Goal: Answer question/provide support

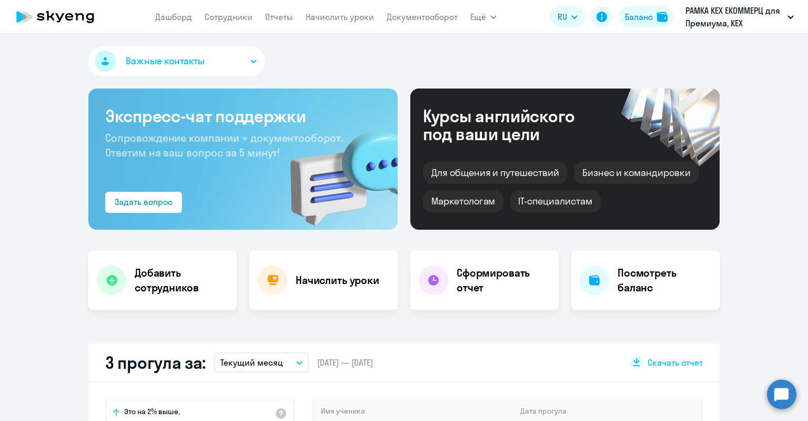
select select "30"
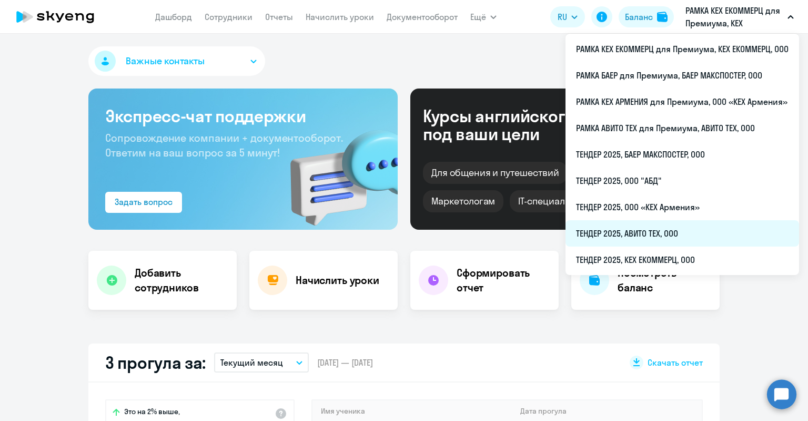
click at [637, 235] on li "ТЕНДЕР 2025, АВИТО ТЕХ, ООО" at bounding box center [683, 233] width 234 height 26
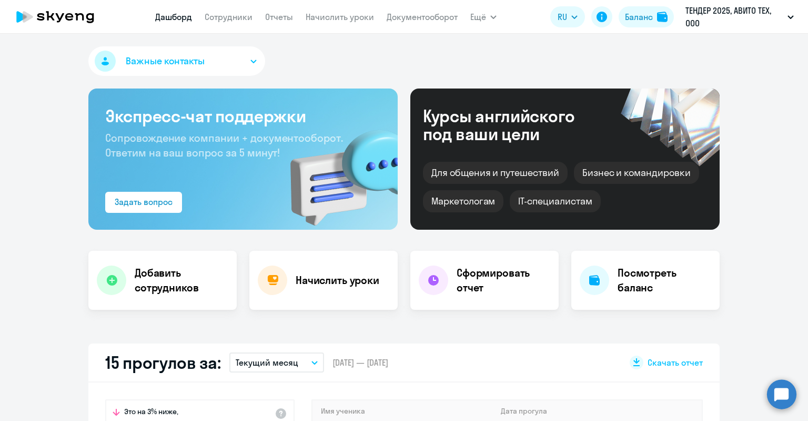
select select "30"
click at [784, 390] on circle at bounding box center [781, 393] width 29 height 29
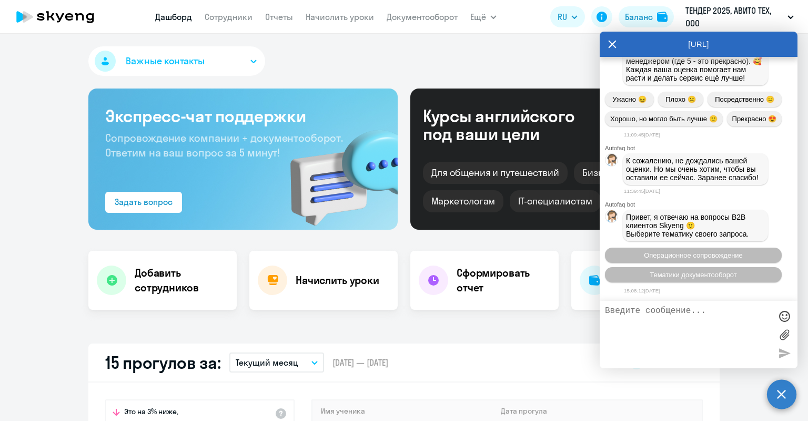
scroll to position [20198, 0]
click at [614, 41] on icon at bounding box center [612, 44] width 8 height 25
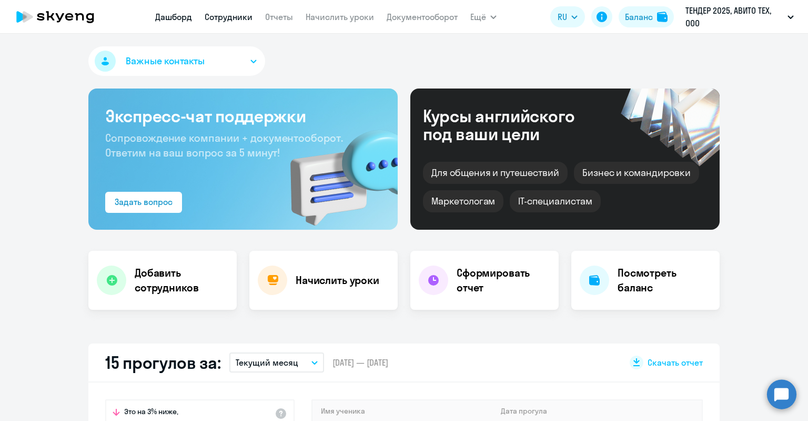
click at [213, 17] on link "Сотрудники" at bounding box center [229, 17] width 48 height 11
select select "30"
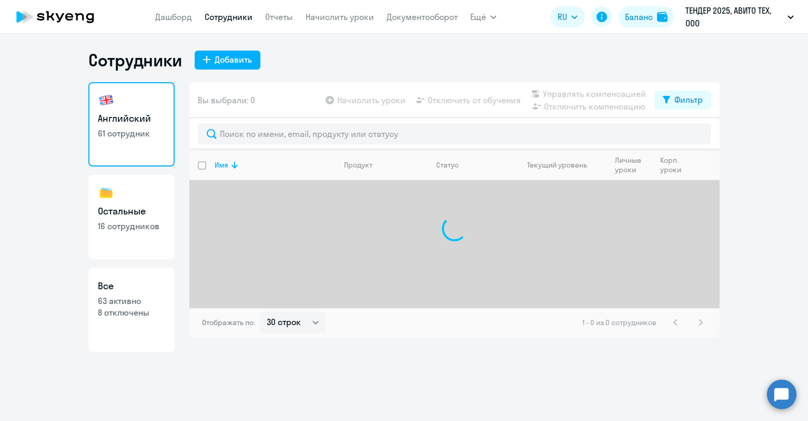
click at [781, 398] on circle at bounding box center [781, 393] width 29 height 29
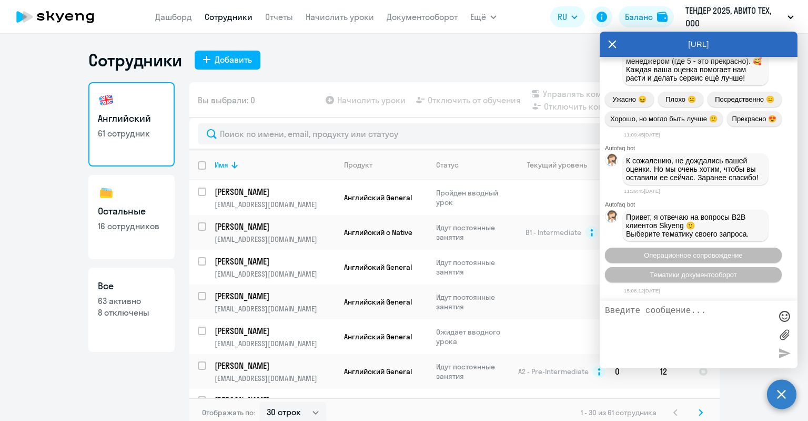
scroll to position [20198, 0]
click at [724, 368] on ng-component "Сотрудники Добавить Английский 61 сотрудник Остальные 16 сотрудников Все 63 акт…" at bounding box center [404, 237] width 808 height 377
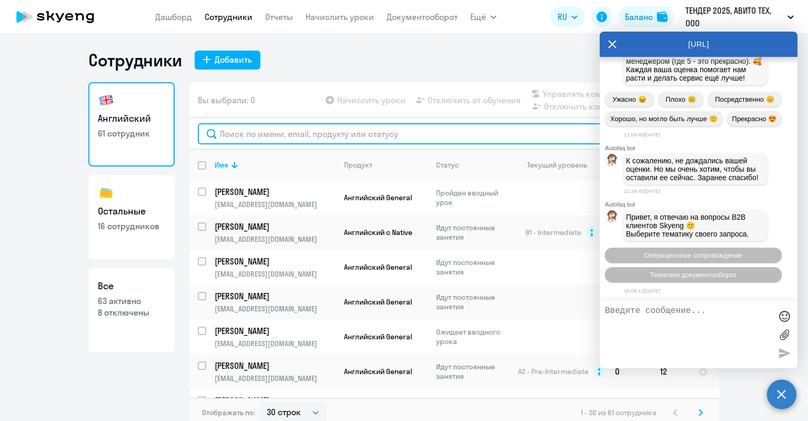
click at [344, 134] on input "text" at bounding box center [455, 133] width 514 height 21
paste input "[PERSON_NAME]"
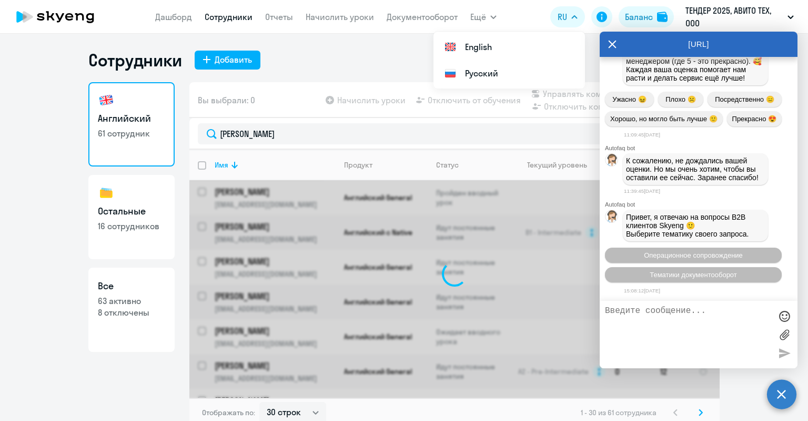
click at [613, 44] on icon at bounding box center [613, 44] width 8 height 8
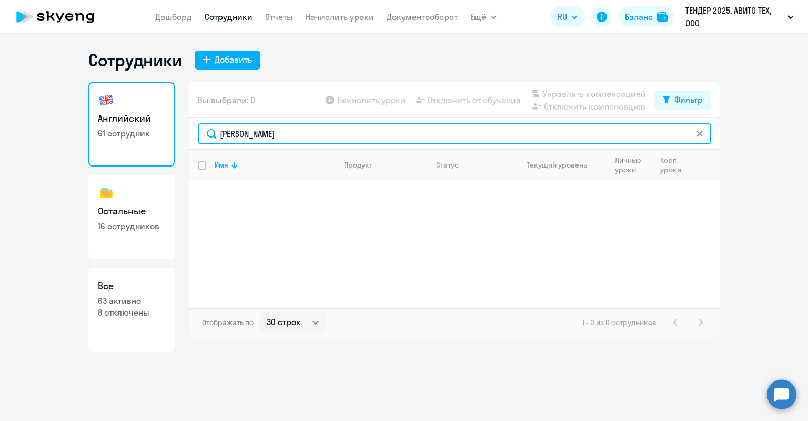
drag, startPoint x: 274, startPoint y: 125, endPoint x: 249, endPoint y: 126, distance: 25.3
click at [249, 126] on input "[PERSON_NAME]" at bounding box center [455, 133] width 514 height 21
click at [292, 127] on input "[PERSON_NAME]" at bounding box center [455, 133] width 514 height 21
drag, startPoint x: 305, startPoint y: 130, endPoint x: 138, endPoint y: 130, distance: 166.9
click at [138, 130] on div "Английский 61 сотрудник Остальные 16 сотрудников Все 63 активно 8 отключены Вы …" at bounding box center [404, 216] width 632 height 269
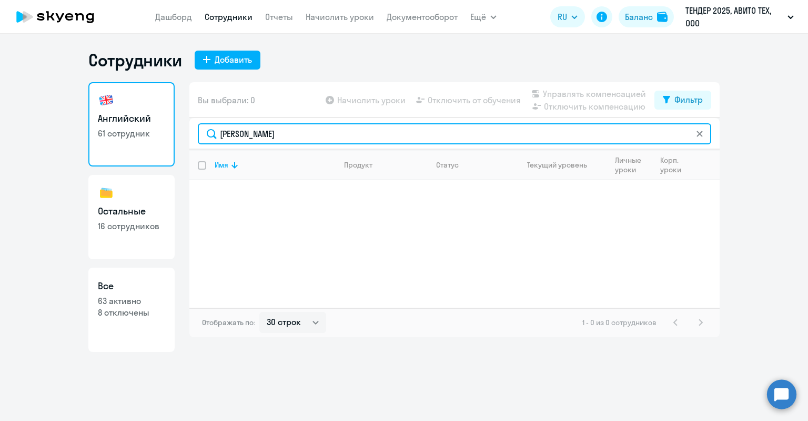
type input "[PERSON_NAME]"
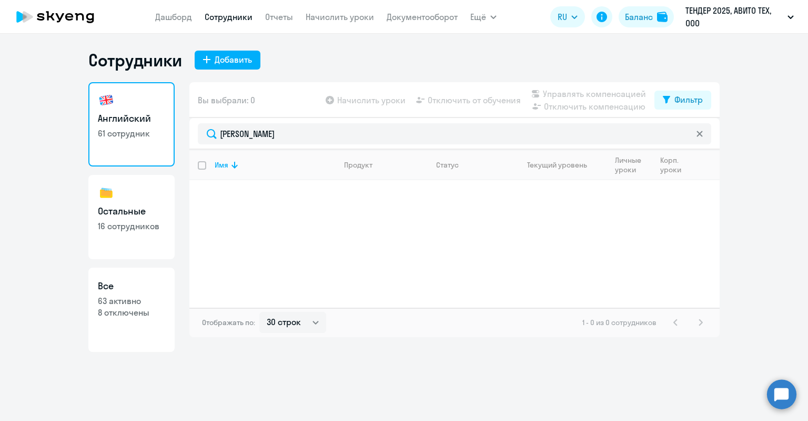
click at [142, 296] on p "63 активно" at bounding box center [131, 301] width 67 height 12
select select "30"
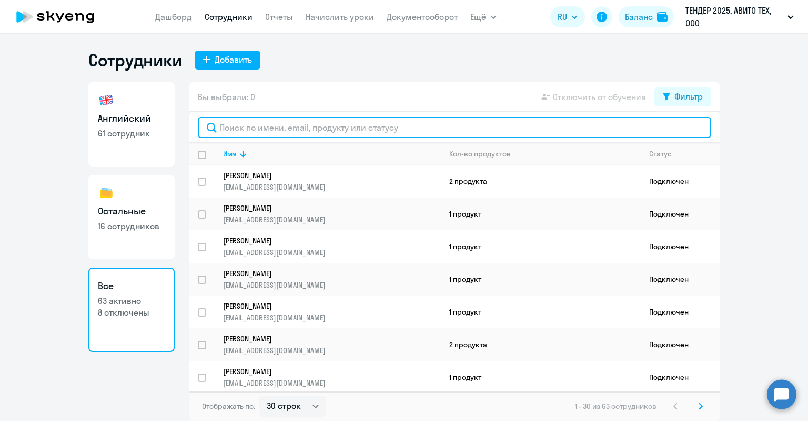
click at [254, 133] on input "text" at bounding box center [455, 127] width 514 height 21
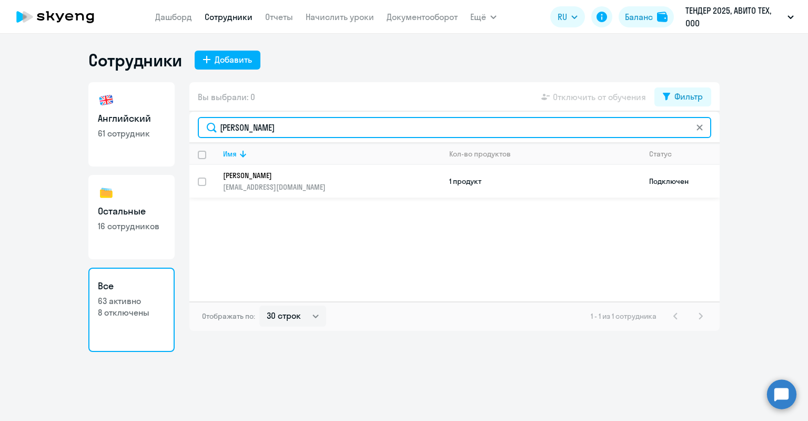
type input "[PERSON_NAME]"
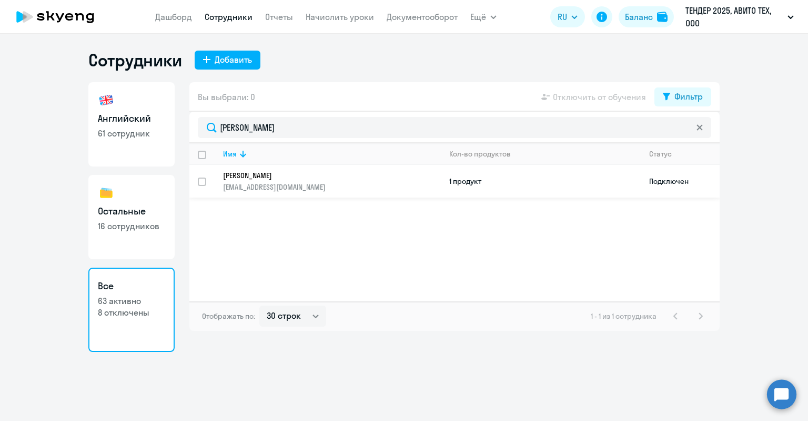
click at [271, 178] on p "[PERSON_NAME]" at bounding box center [324, 175] width 203 height 9
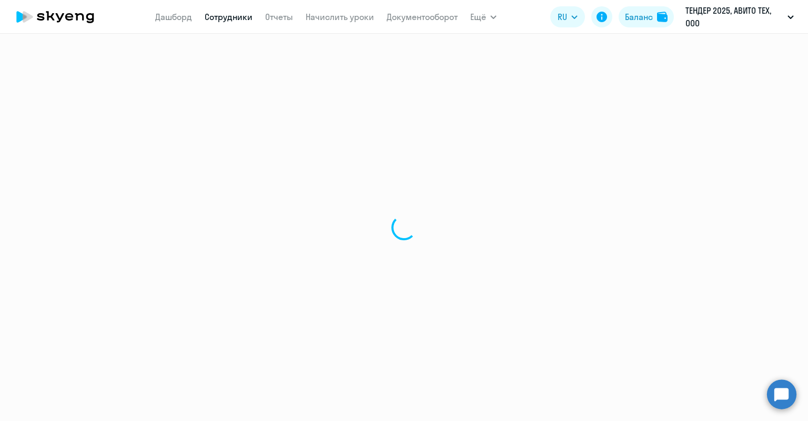
select select "english"
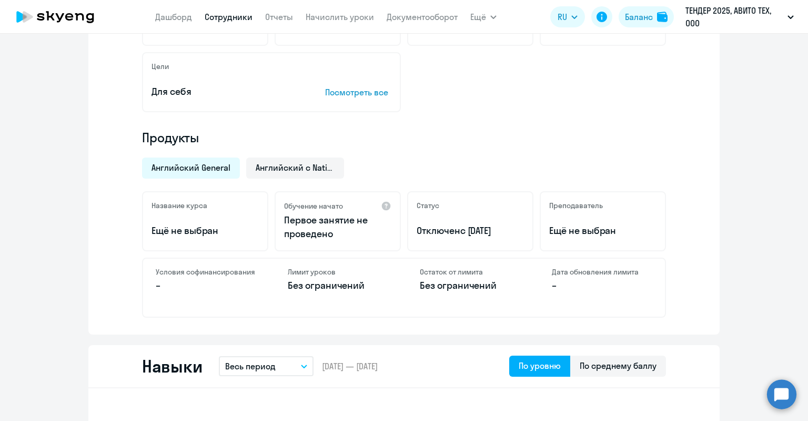
scroll to position [263, 0]
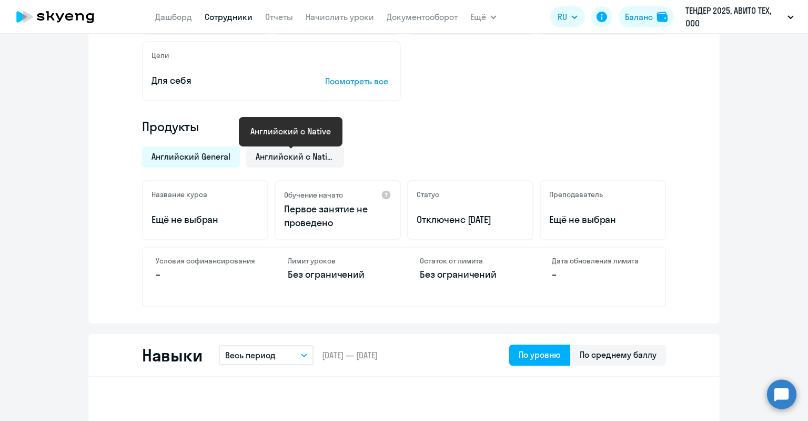
click at [193, 157] on span "Английский General" at bounding box center [191, 157] width 79 height 12
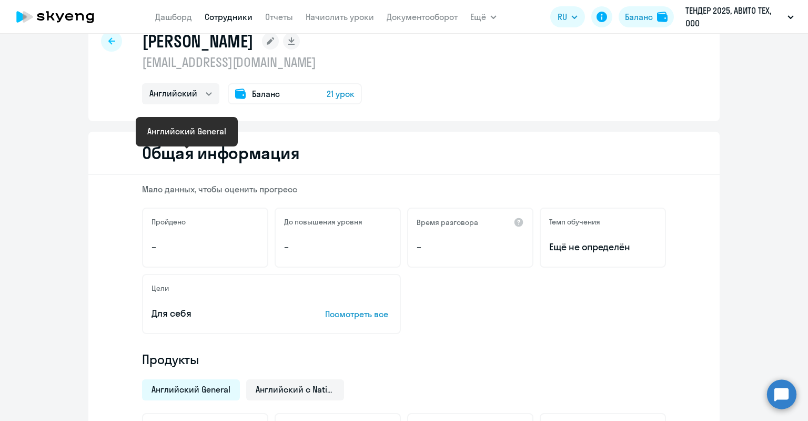
scroll to position [0, 0]
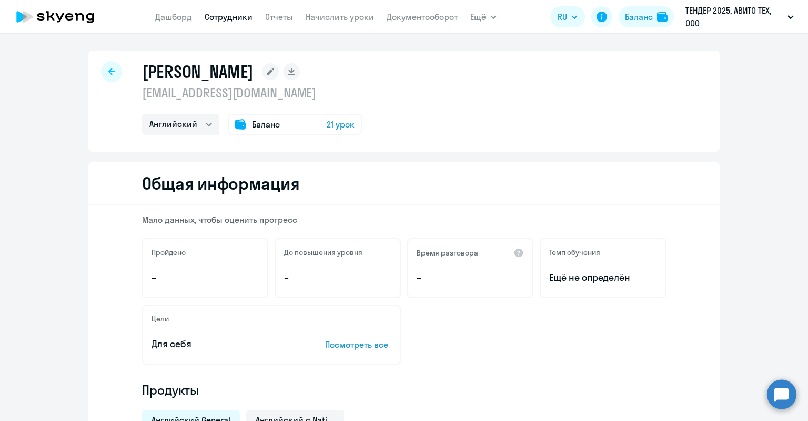
click at [279, 71] on rect at bounding box center [270, 71] width 17 height 17
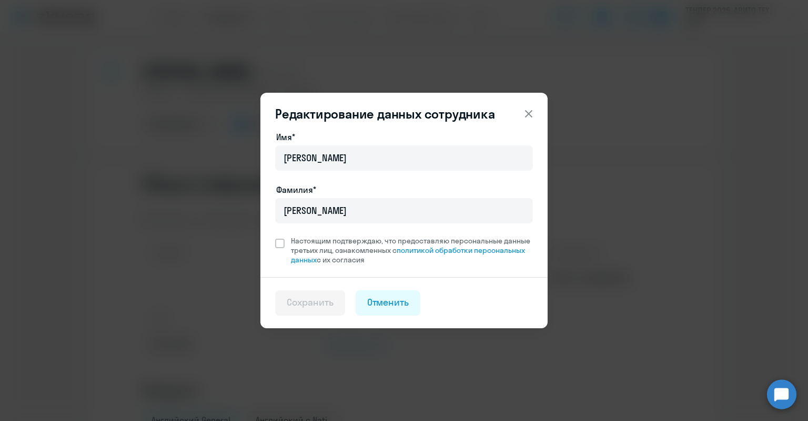
click at [291, 71] on div "Редактирование данных сотрудника Имя* [PERSON_NAME]* [PERSON_NAME] Настоящим по…" at bounding box center [404, 210] width 510 height 295
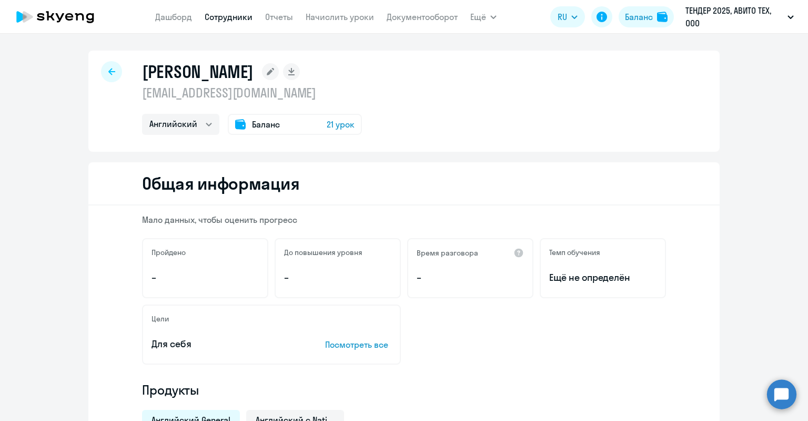
click at [275, 124] on span "Баланс" at bounding box center [266, 124] width 28 height 13
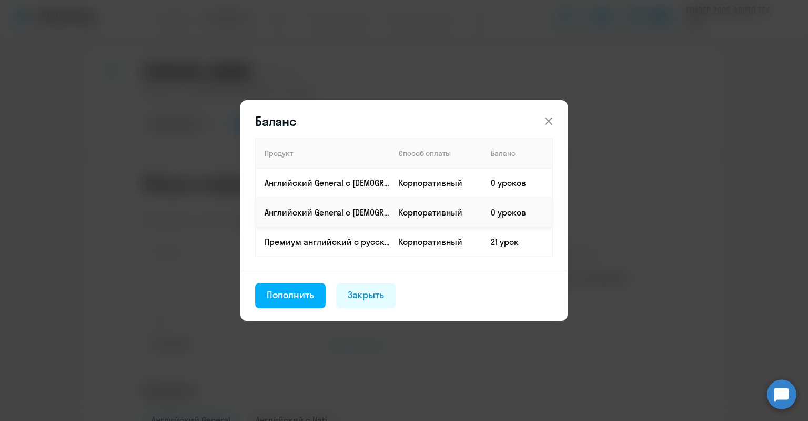
click at [325, 211] on p "Английский General с [DEMOGRAPHIC_DATA] преподавателем" at bounding box center [327, 212] width 125 height 12
click at [370, 292] on div "Закрыть" at bounding box center [366, 295] width 37 height 14
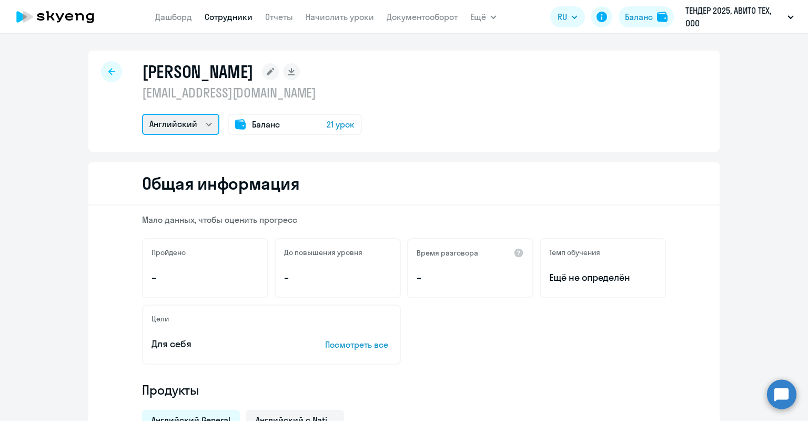
click at [192, 129] on select "Остальные Английский" at bounding box center [180, 124] width 77 height 21
click at [192, 126] on select "Остальные Английский" at bounding box center [180, 124] width 77 height 21
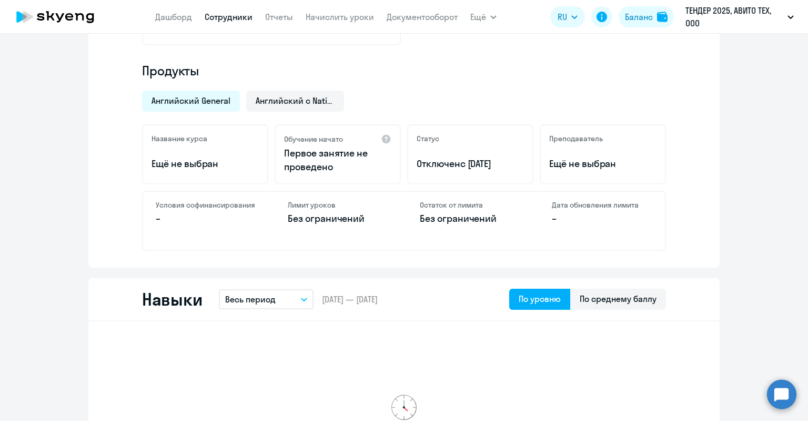
scroll to position [316, 0]
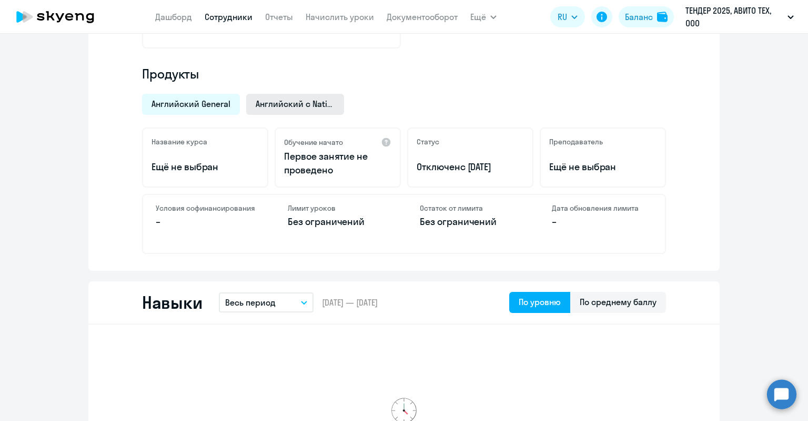
click at [275, 99] on span "Английский с Native" at bounding box center [295, 104] width 79 height 12
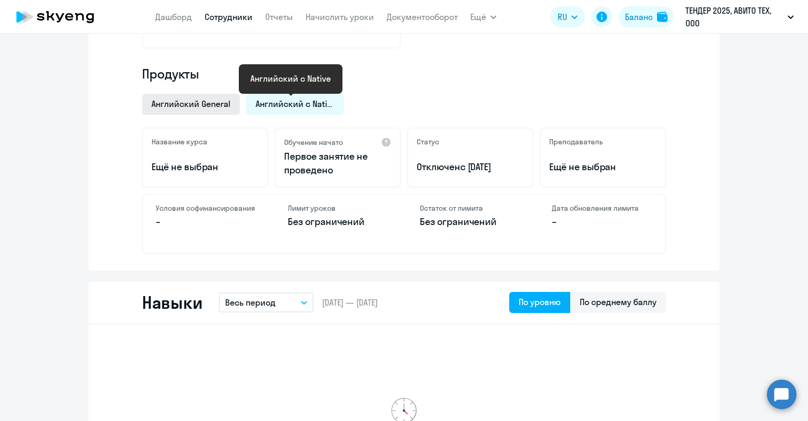
click at [206, 96] on div "Английский General" at bounding box center [191, 104] width 98 height 21
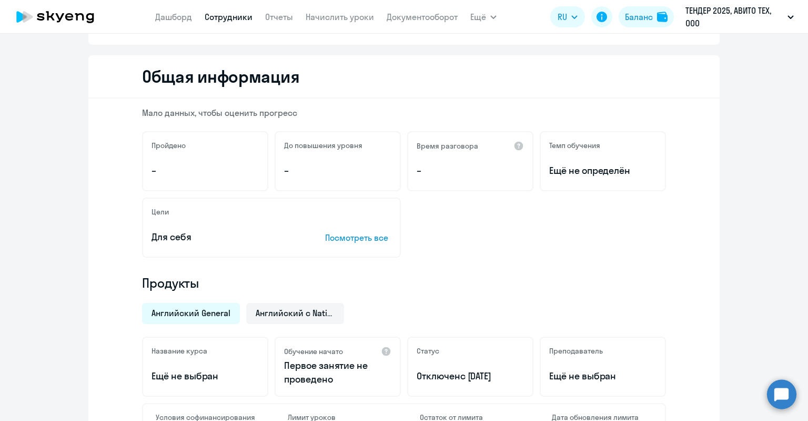
scroll to position [0, 0]
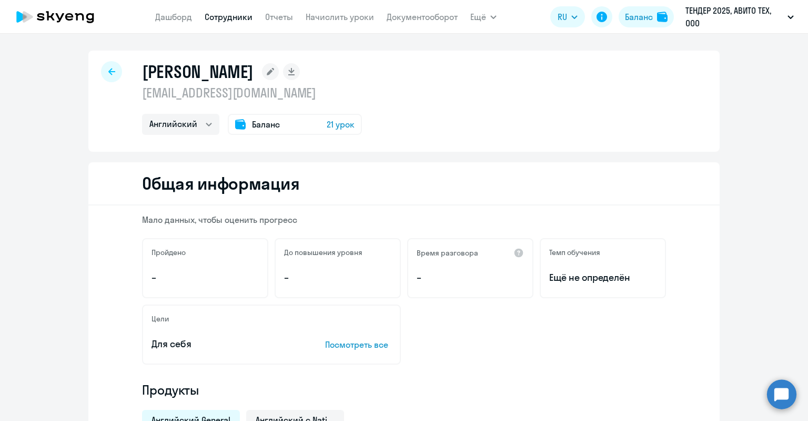
click at [320, 122] on div "Баланс 21 урок" at bounding box center [295, 124] width 134 height 21
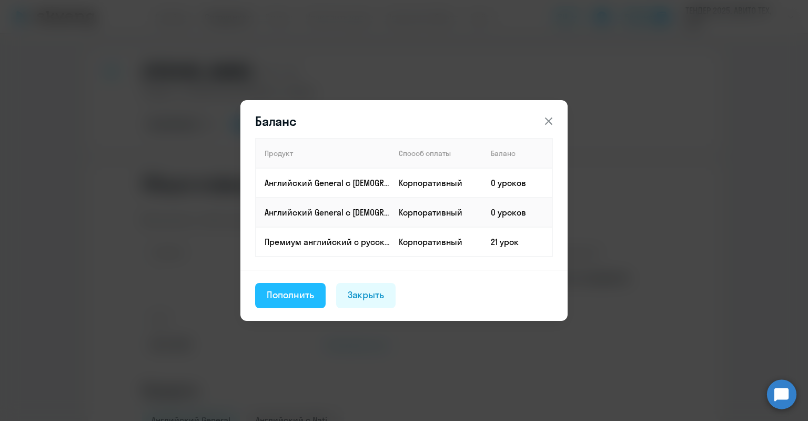
click at [302, 293] on div "Пополнить" at bounding box center [290, 295] width 47 height 14
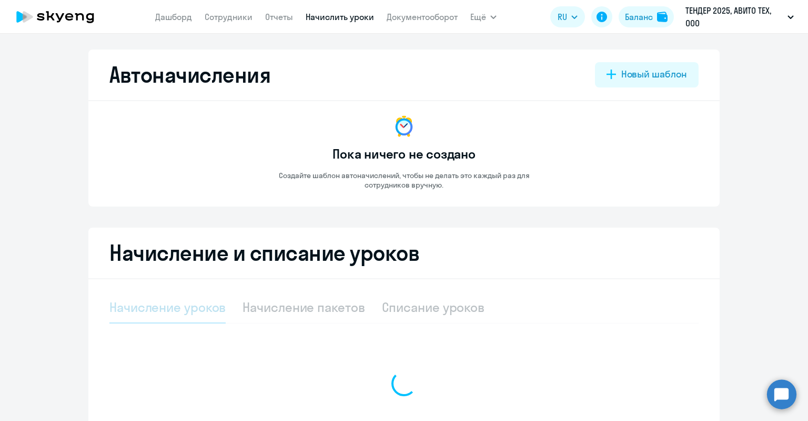
select select "10"
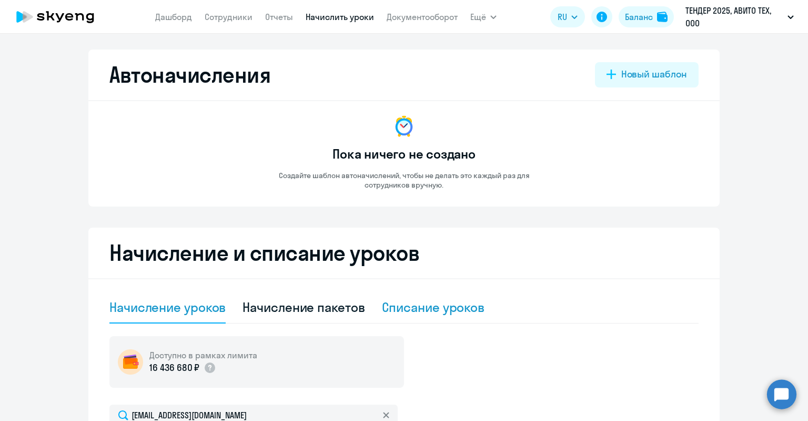
click at [427, 311] on div "Списание уроков" at bounding box center [433, 306] width 103 height 17
select select "10"
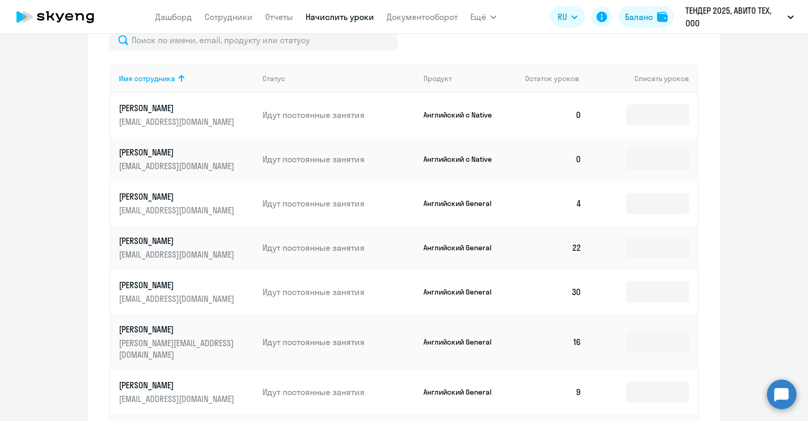
scroll to position [263, 0]
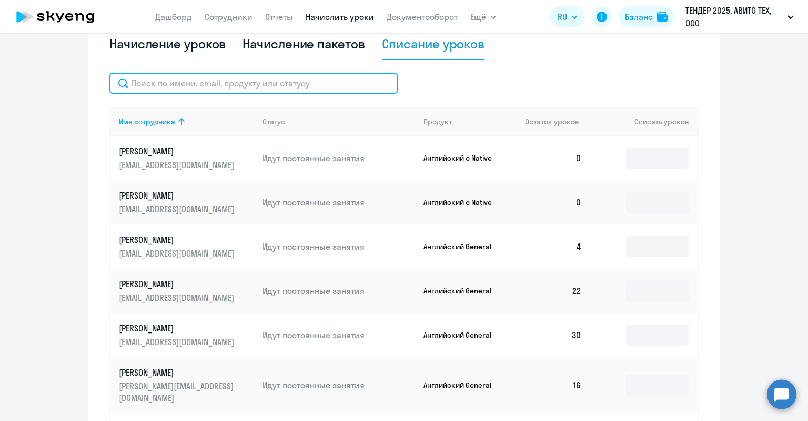
click at [238, 86] on input "text" at bounding box center [253, 83] width 288 height 21
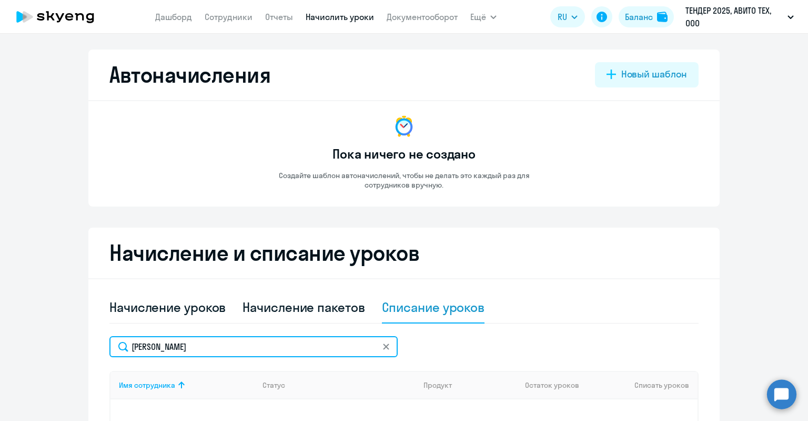
scroll to position [158, 0]
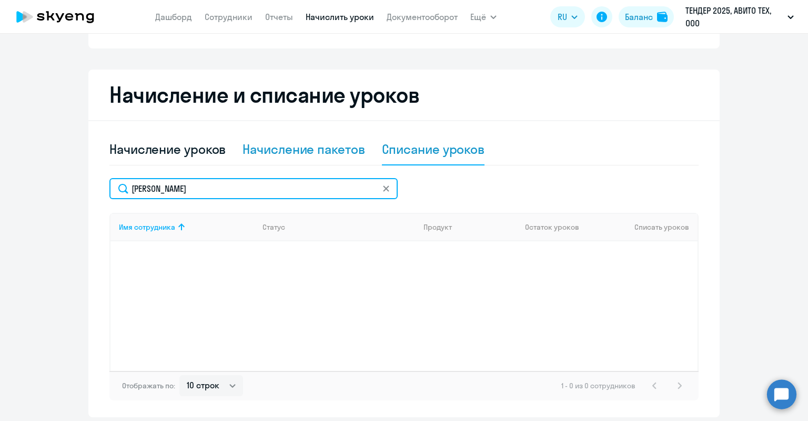
type input "[PERSON_NAME]"
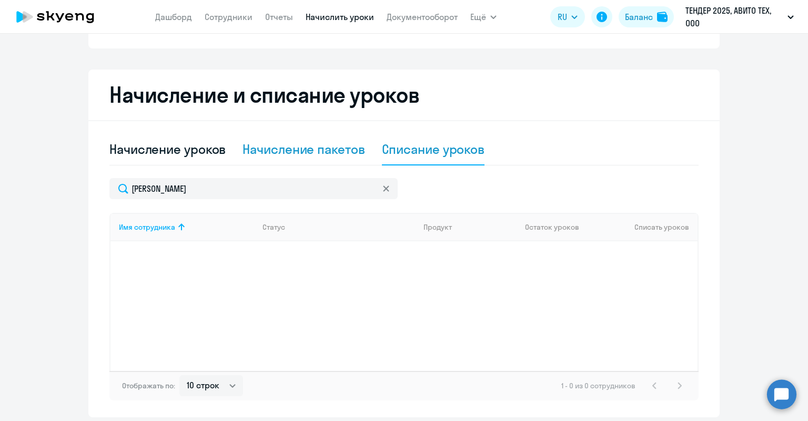
click at [274, 153] on div "Начисление пакетов" at bounding box center [304, 149] width 122 height 17
select select "10"
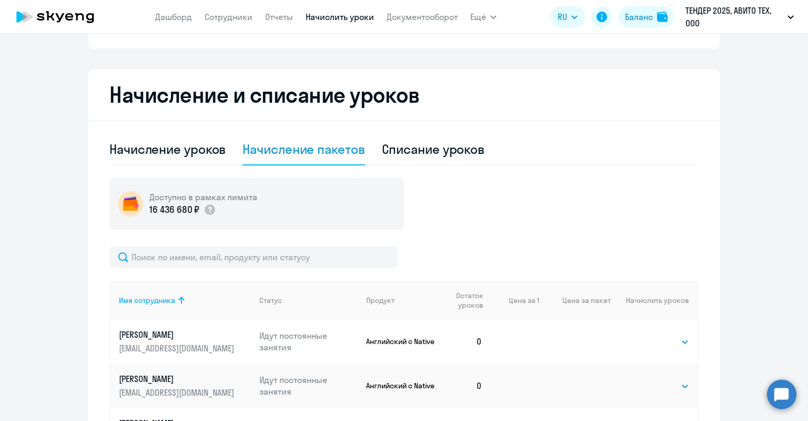
scroll to position [0, 0]
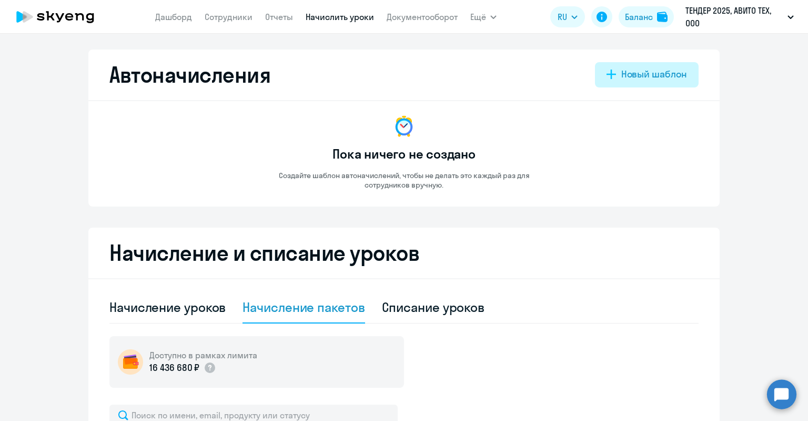
click at [633, 74] on div "Новый шаблон" at bounding box center [655, 74] width 66 height 14
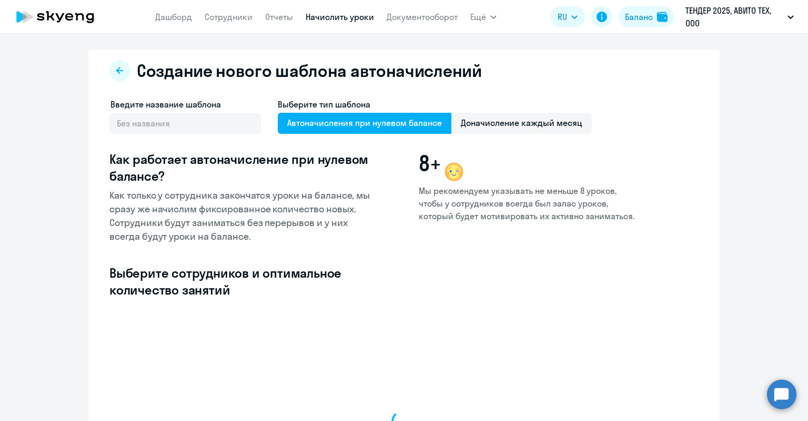
select select "10"
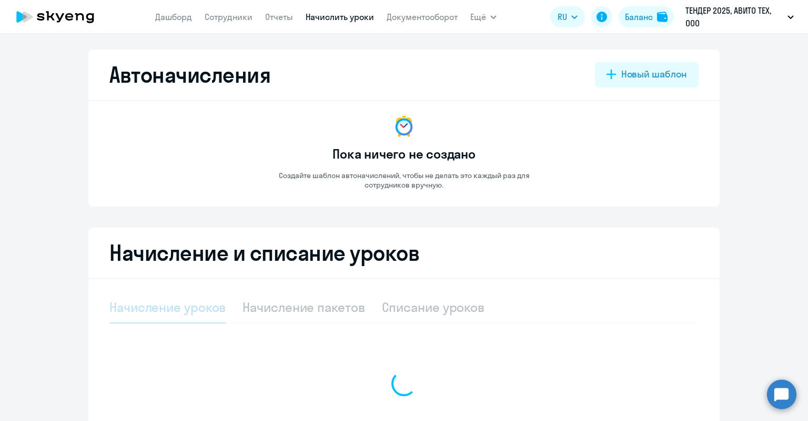
select select "10"
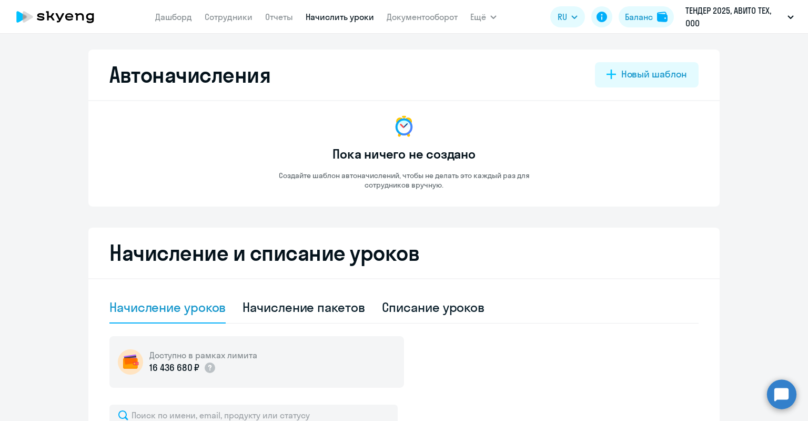
click at [784, 394] on circle at bounding box center [781, 393] width 29 height 29
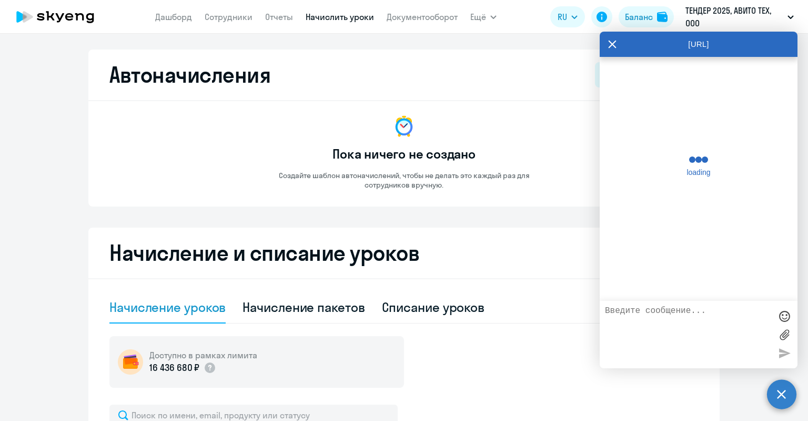
scroll to position [20193, 0]
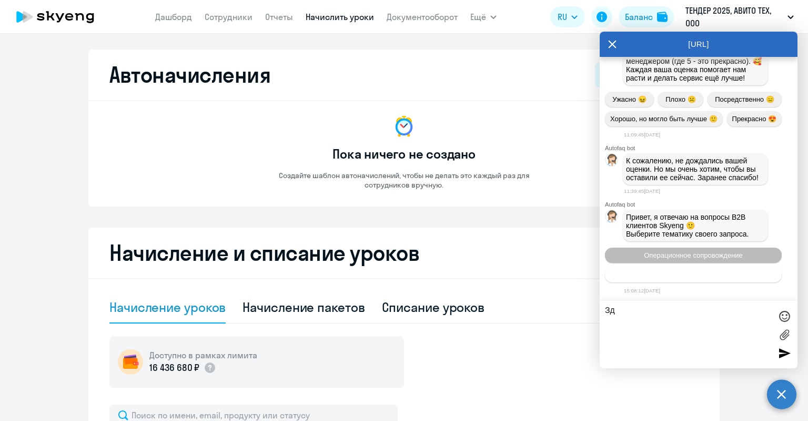
type textarea "З"
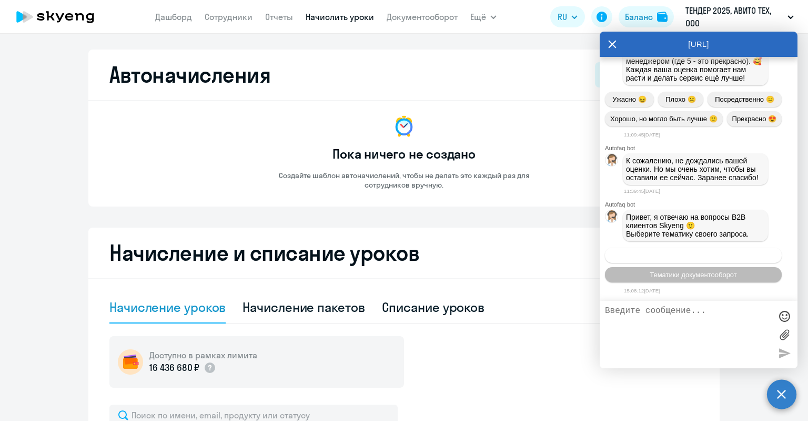
click at [721, 254] on button "Операционное сопровождение" at bounding box center [693, 254] width 177 height 15
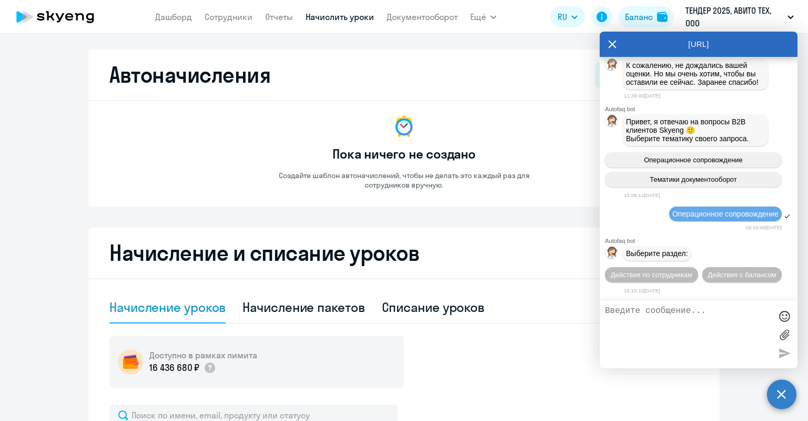
scroll to position [20293, 0]
click at [674, 276] on span "Действия по сотрудникам" at bounding box center [652, 275] width 82 height 8
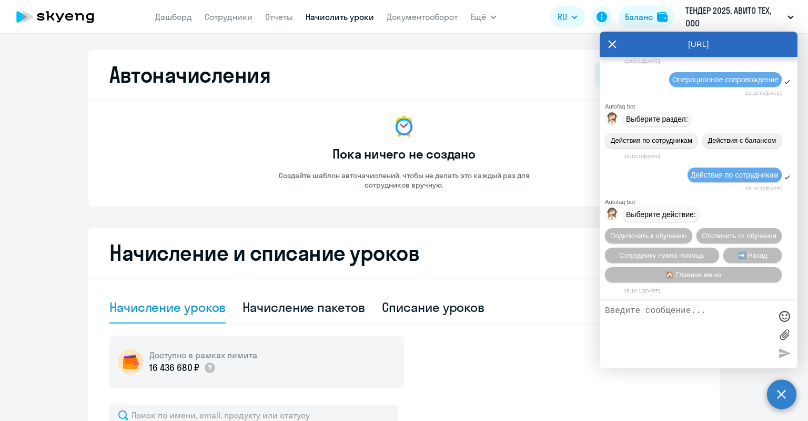
scroll to position [20449, 0]
click at [670, 251] on span "Сотруднику нужна помощь" at bounding box center [662, 255] width 85 height 8
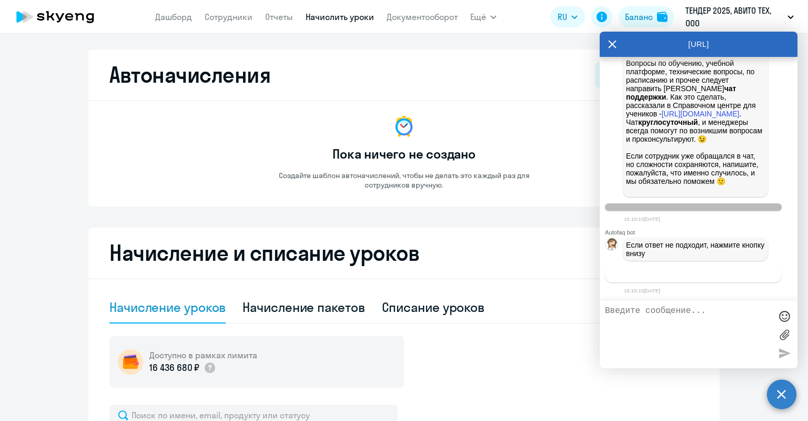
click at [678, 273] on span "Связаться с менеджером" at bounding box center [693, 275] width 81 height 8
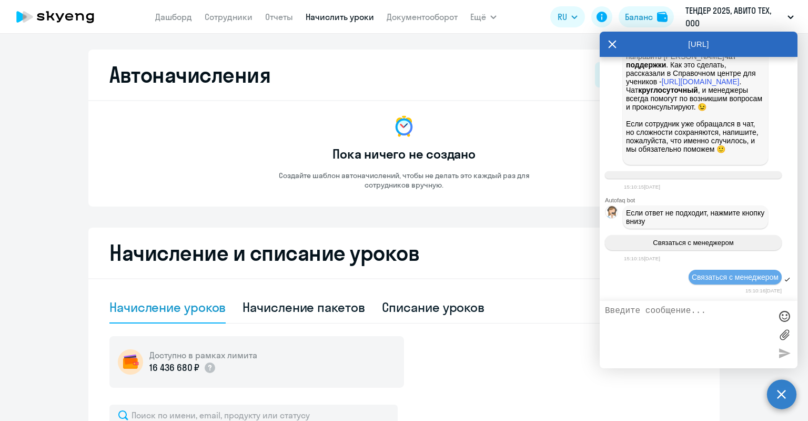
scroll to position [19951, 0]
click at [683, 316] on textarea at bounding box center [688, 334] width 166 height 57
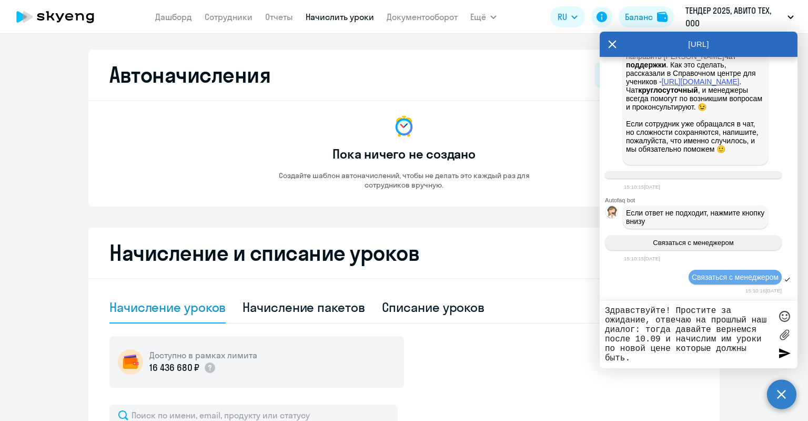
scroll to position [20846, 0]
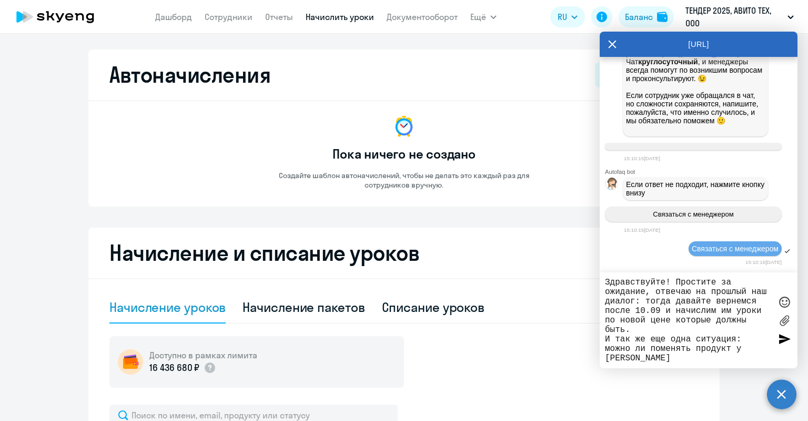
type textarea "Здравствуйте! Простите за ожидание, отвечаю на прошлый наш диалог: тогда давайт…"
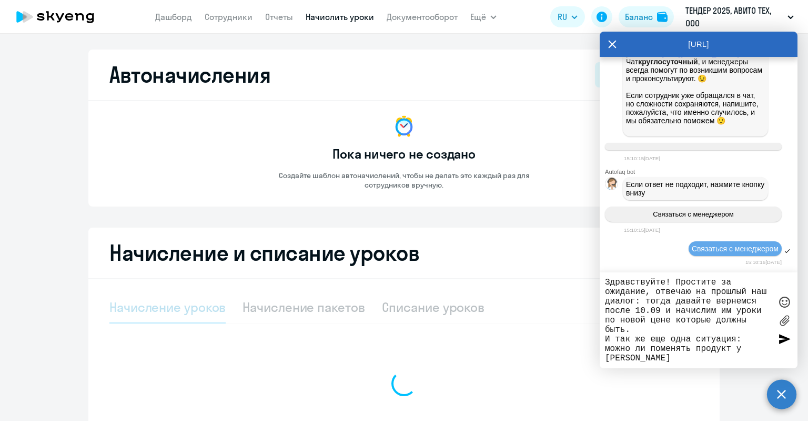
select select "10"
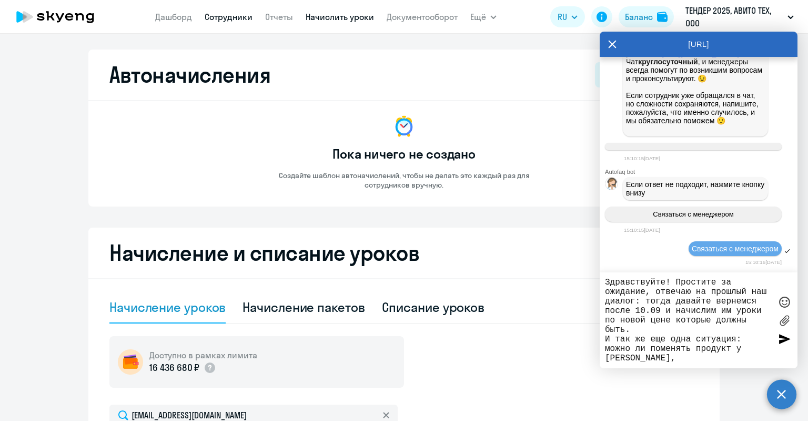
type textarea "Здравствуйте! Простите за ожидание, отвечаю на прошлый наш диалог: тогда давайт…"
click at [221, 17] on link "Сотрудники" at bounding box center [229, 17] width 48 height 11
select select "30"
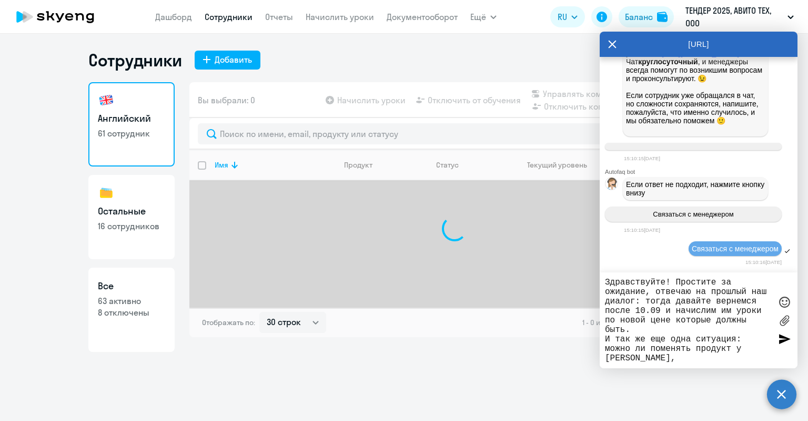
click at [147, 278] on link "Все 63 активно 8 отключены" at bounding box center [131, 309] width 86 height 84
select select "30"
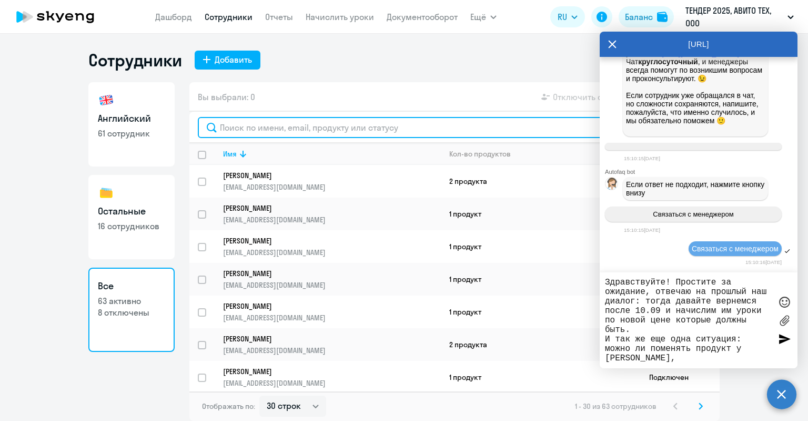
click at [231, 125] on input "text" at bounding box center [455, 127] width 514 height 21
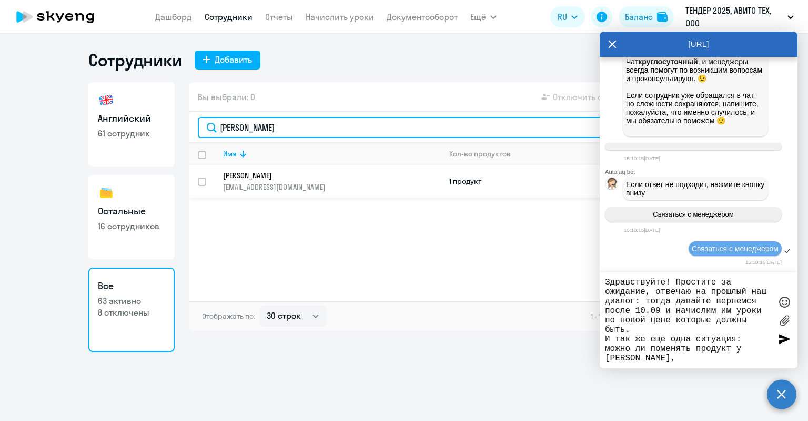
type input "[PERSON_NAME]"
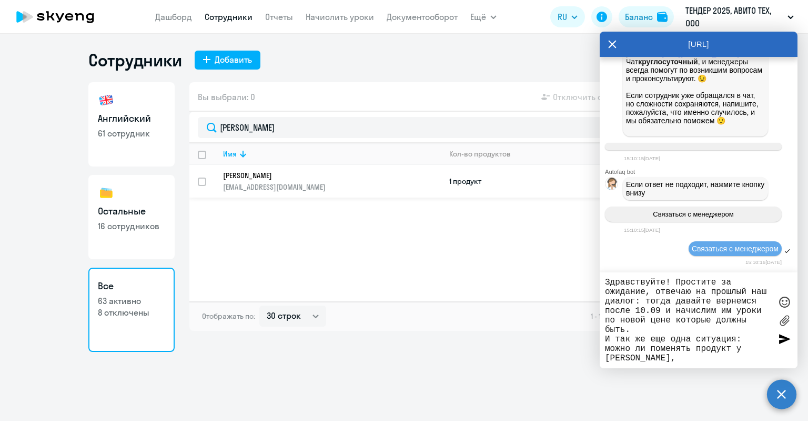
click at [273, 185] on p "[EMAIL_ADDRESS][DOMAIN_NAME]" at bounding box center [331, 186] width 217 height 9
select select "english"
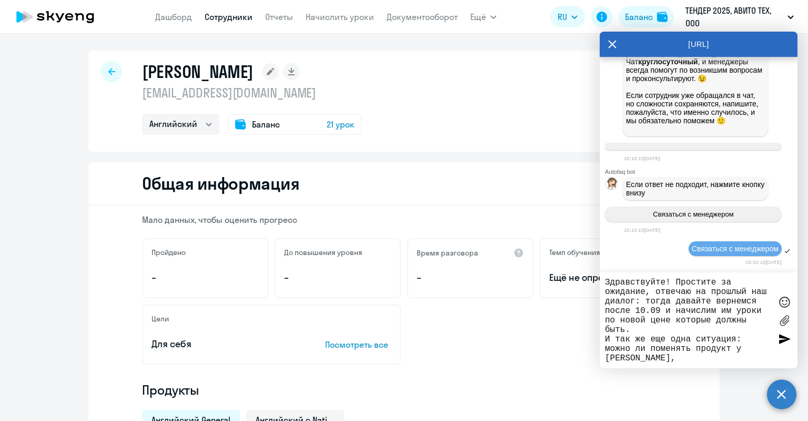
click at [159, 92] on p "[EMAIL_ADDRESS][DOMAIN_NAME]" at bounding box center [252, 92] width 220 height 17
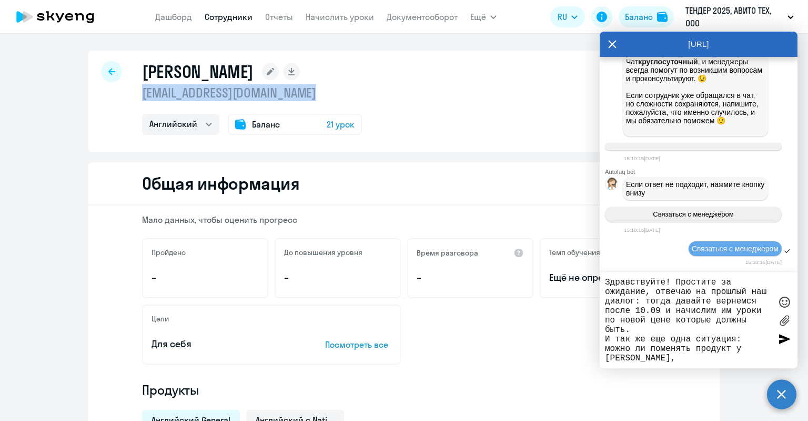
click at [159, 92] on p "[EMAIL_ADDRESS][DOMAIN_NAME]" at bounding box center [252, 92] width 220 height 17
copy p "[EMAIL_ADDRESS][DOMAIN_NAME]"
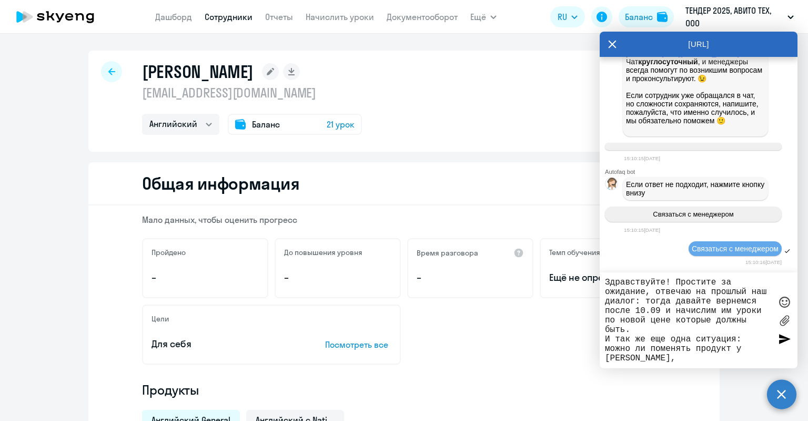
click at [697, 346] on textarea "Здравствуйте! Простите за ожидание, отвечаю на прошлый наш диалог: тогда давайт…" at bounding box center [688, 319] width 166 height 85
click at [705, 361] on textarea "Здравствуйте! Простите за ожидание, отвечаю на прошлый наш диалог: тогда давайт…" at bounding box center [688, 319] width 166 height 85
paste textarea "[EMAIL_ADDRESS][DOMAIN_NAME]"
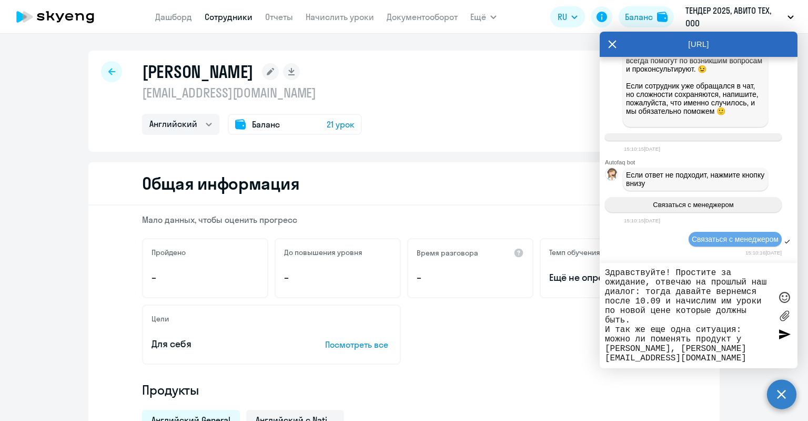
click at [274, 73] on icon at bounding box center [270, 71] width 7 height 7
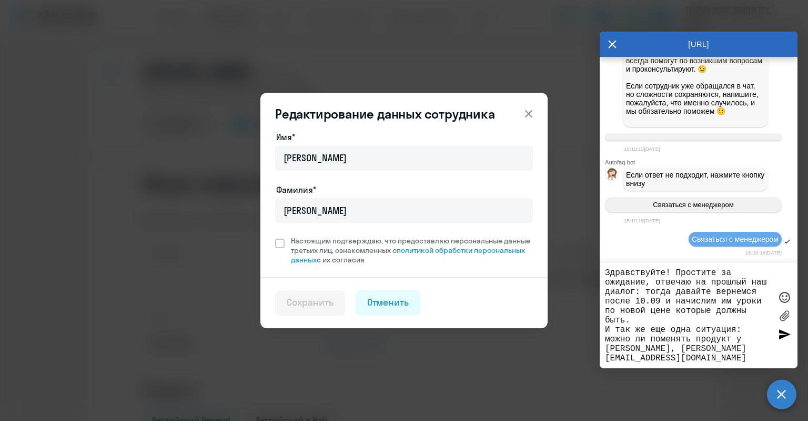
click at [284, 73] on div "Редактирование данных сотрудника Имя* [PERSON_NAME]* [PERSON_NAME] Настоящим по…" at bounding box center [404, 210] width 510 height 295
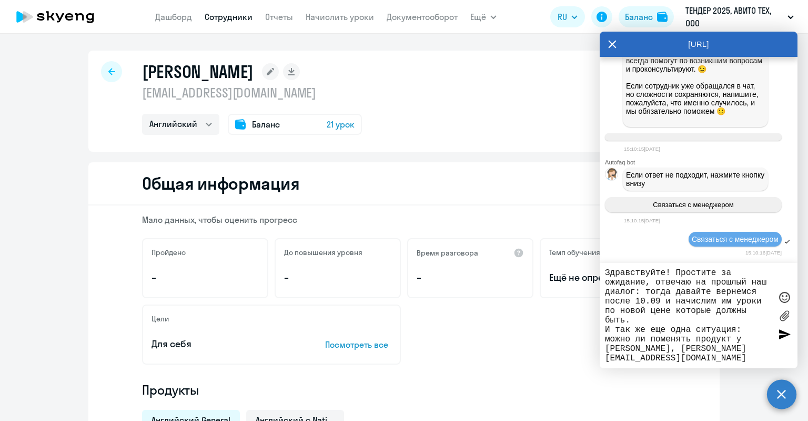
click at [643, 347] on textarea "Здравствуйте! Простите за ожидание, отвечаю на прошлый наш диалог: тогда давайт…" at bounding box center [688, 315] width 166 height 95
type textarea "Здравствуйте! Простите за ожидание, отвечаю на прошлый наш диалог: тогда давайт…"
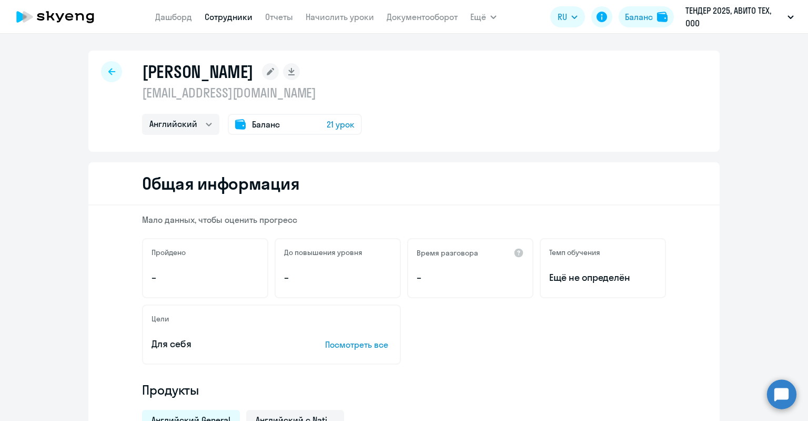
select select "english"
click at [779, 386] on circle at bounding box center [781, 393] width 29 height 29
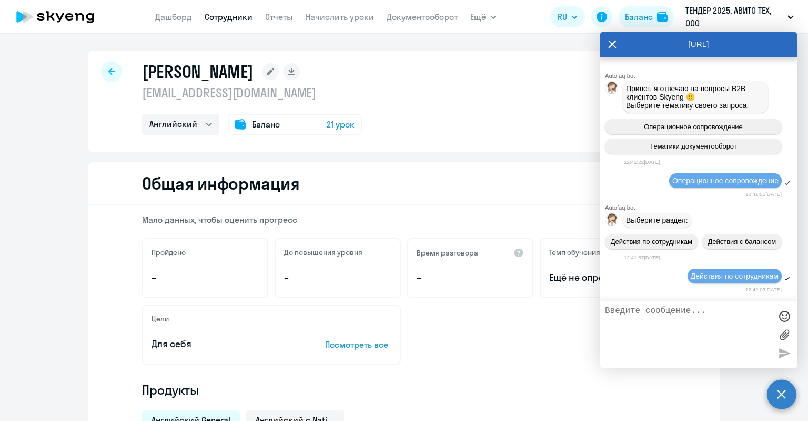
click at [719, 309] on textarea at bounding box center [688, 334] width 166 height 57
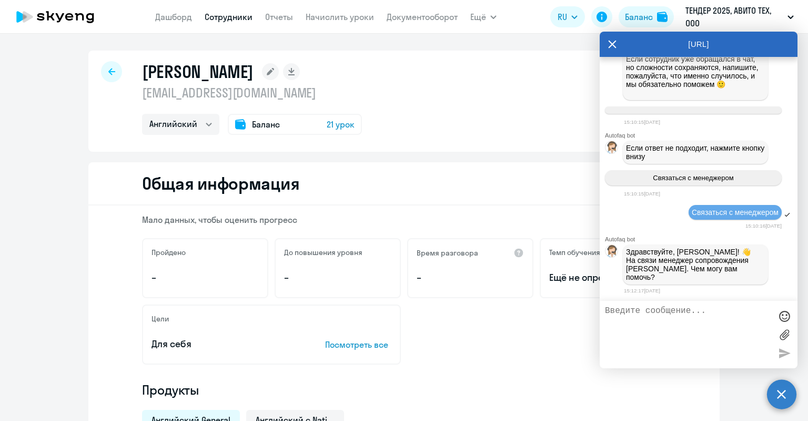
scroll to position [20904, 0]
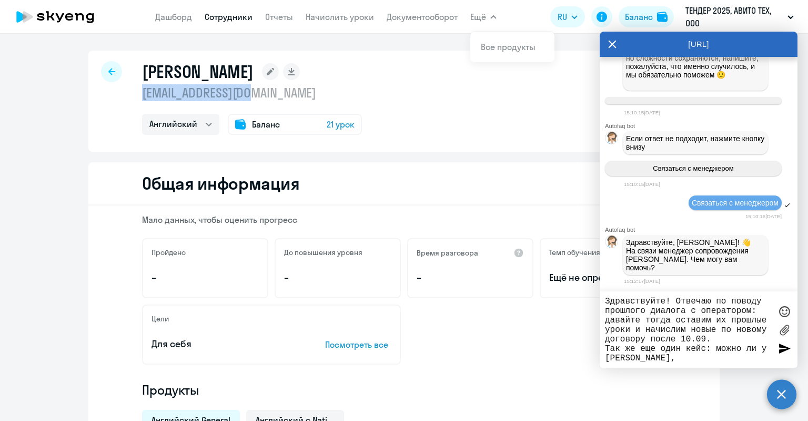
drag, startPoint x: 252, startPoint y: 95, endPoint x: 138, endPoint y: 97, distance: 113.2
click at [142, 97] on p "[EMAIL_ADDRESS][DOMAIN_NAME]" at bounding box center [252, 92] width 220 height 17
copy p "[EMAIL_ADDRESS][DOMAIN_NAME]"
click at [693, 362] on textarea "Здравствуйте! Отвечаю по поводу прошлого диалога с оператором: давайте тогда ос…" at bounding box center [688, 329] width 166 height 66
paste textarea "[EMAIL_ADDRESS][DOMAIN_NAME]"
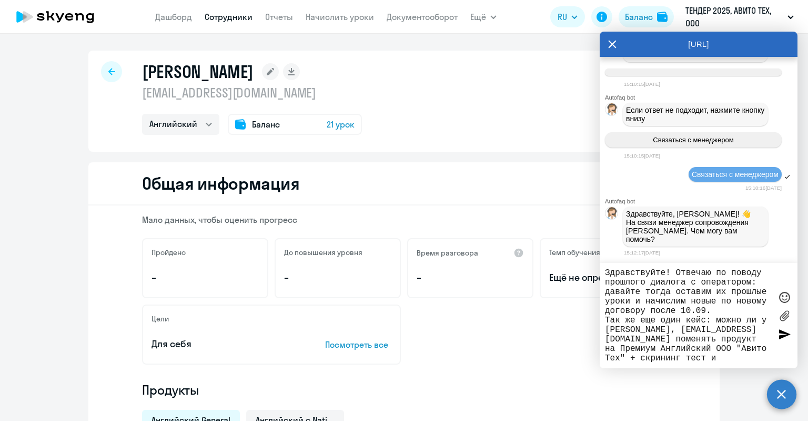
scroll to position [9, 0]
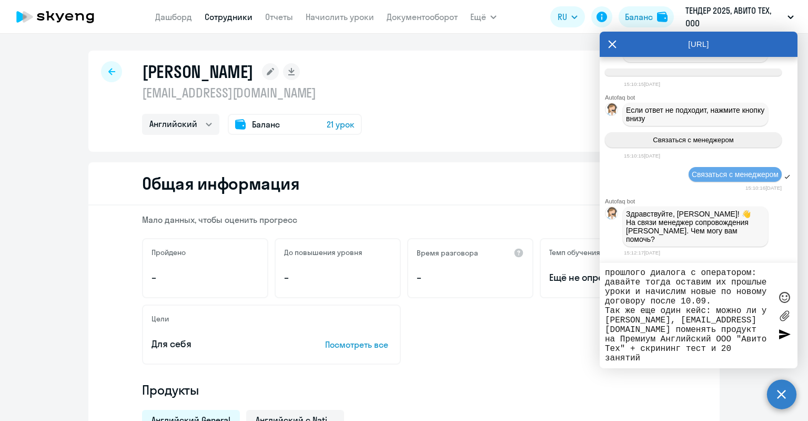
type textarea "Здравствуйте! Отвечаю по поводу прошлого диалога с оператором: давайте тогда ос…"
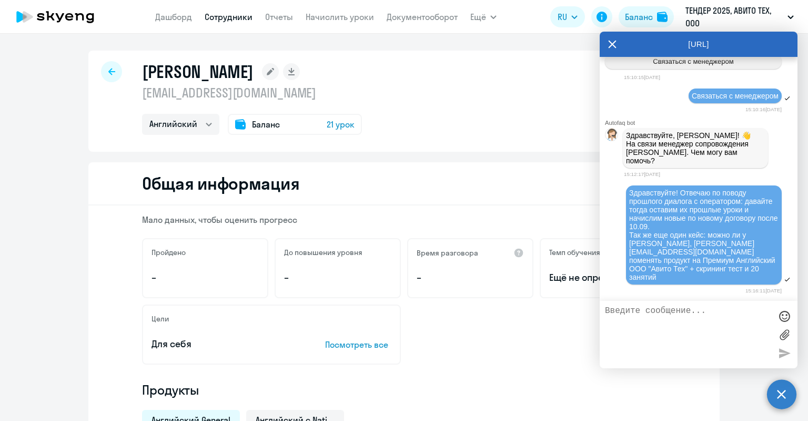
scroll to position [21012, 0]
click at [611, 40] on icon at bounding box center [612, 44] width 8 height 25
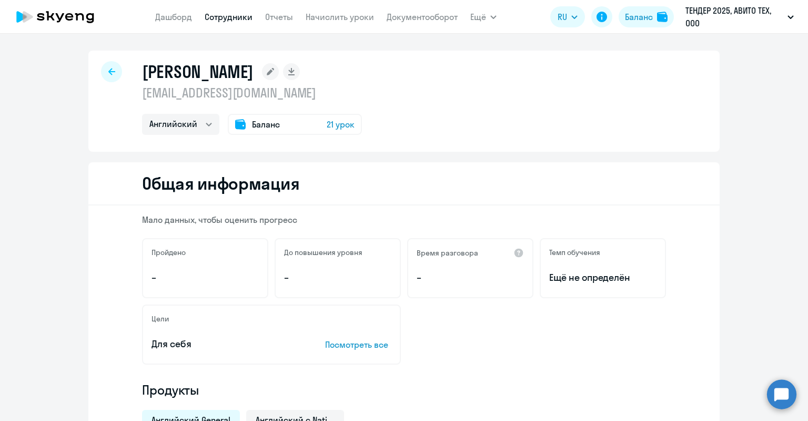
click at [91, 17] on icon at bounding box center [55, 17] width 93 height 26
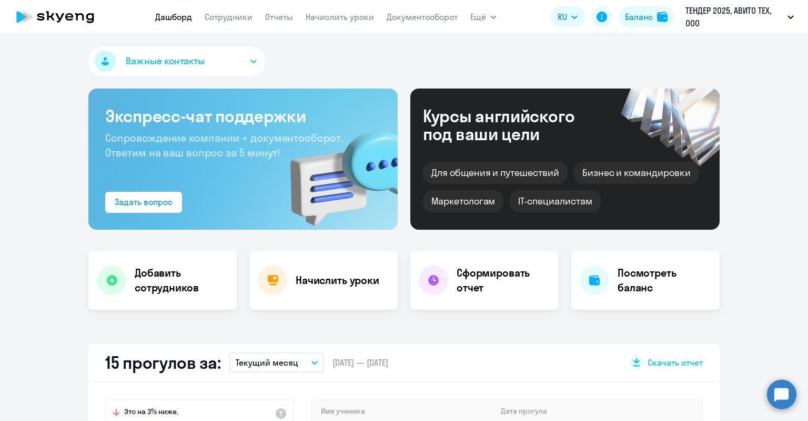
select select "30"
click at [783, 398] on circle at bounding box center [781, 393] width 29 height 29
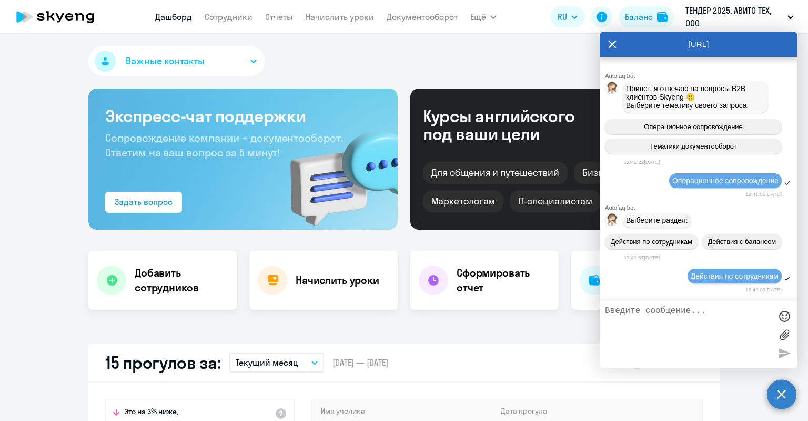
scroll to position [21056, 0]
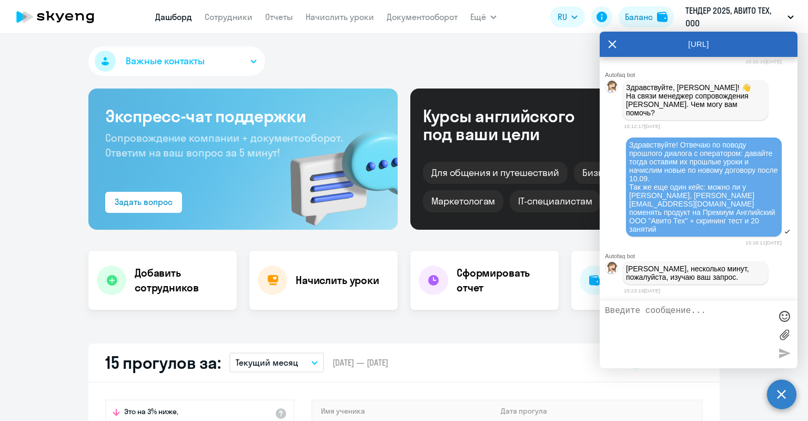
click at [783, 398] on circle at bounding box center [781, 393] width 29 height 29
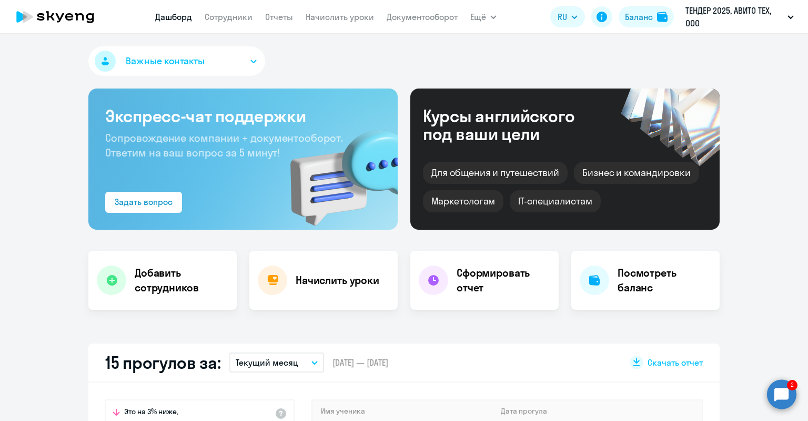
click at [787, 389] on circle at bounding box center [781, 393] width 29 height 29
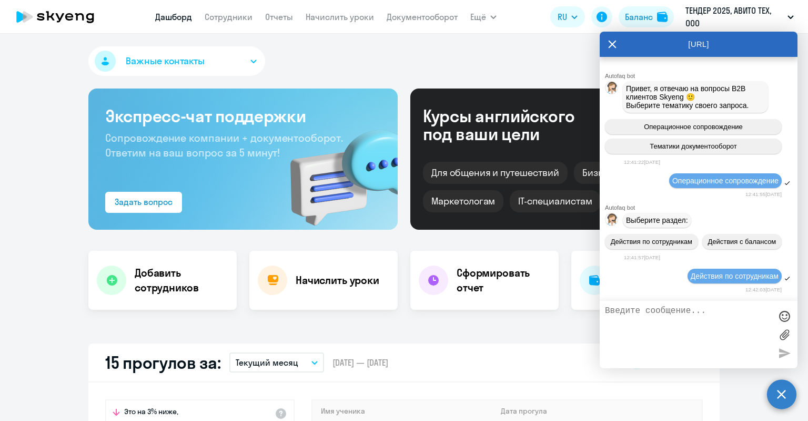
scroll to position [21247, 0]
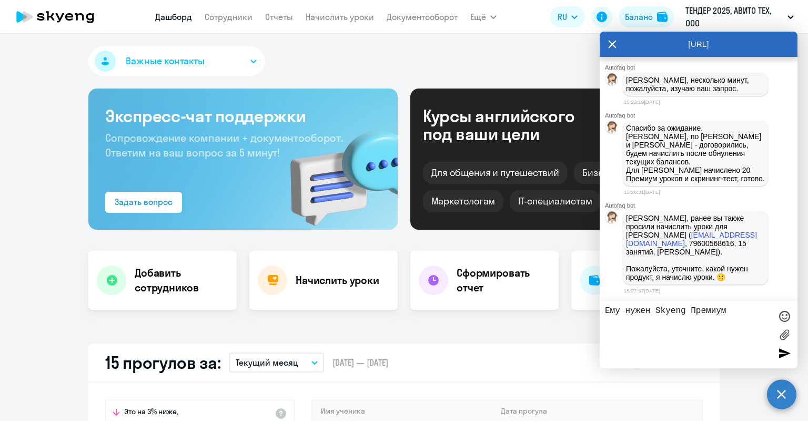
type textarea "Ему нужен Skyeng Премиум)"
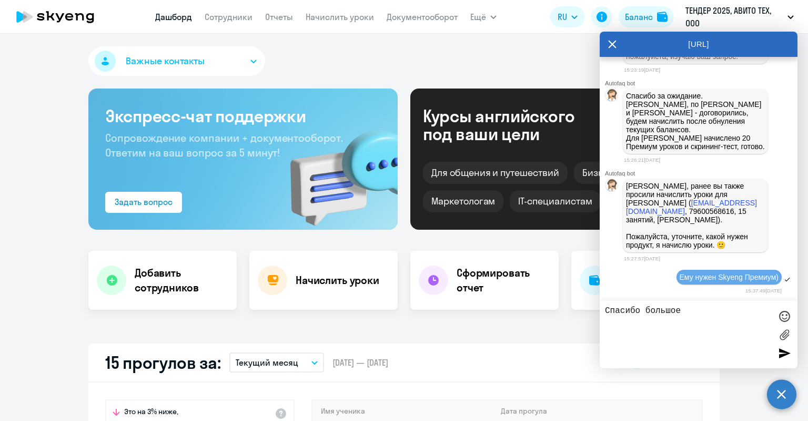
type textarea "Спасибо большое!"
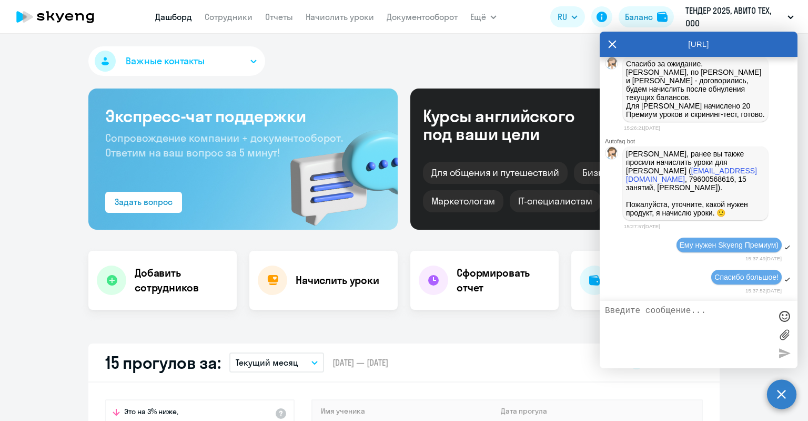
scroll to position [21316, 0]
click at [615, 38] on icon at bounding box center [612, 44] width 8 height 25
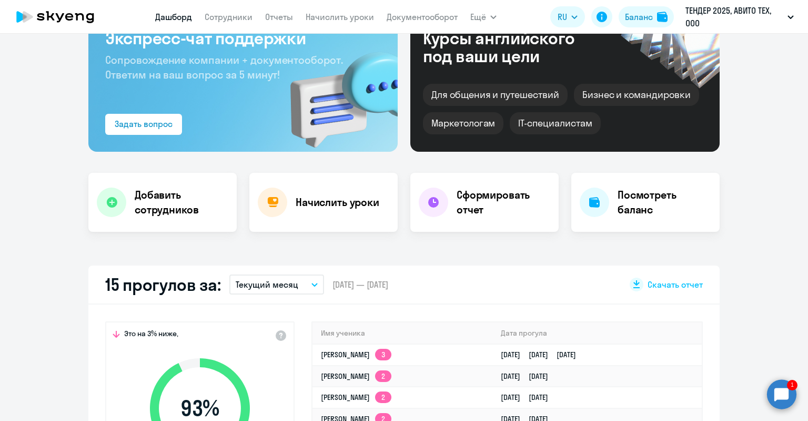
scroll to position [0, 0]
